Goal: Find specific page/section: Find specific page/section

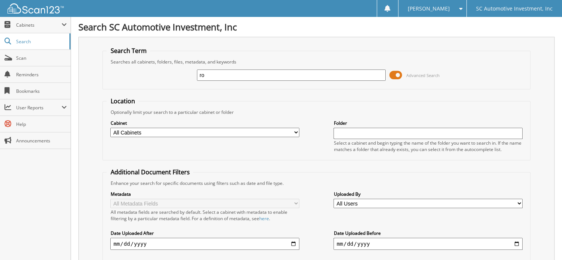
type input "r"
type input "0041960"
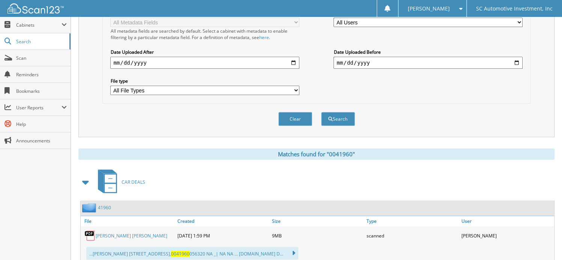
scroll to position [196, 0]
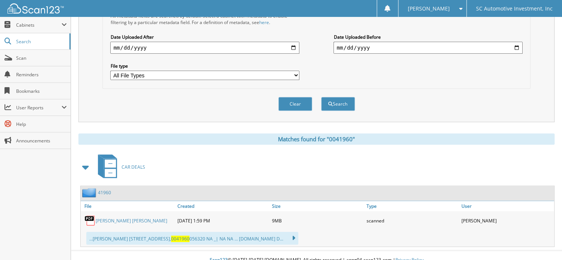
click at [144, 217] on link "[PERSON_NAME] [PERSON_NAME]" at bounding box center [132, 220] width 72 height 6
